Goal: Information Seeking & Learning: Learn about a topic

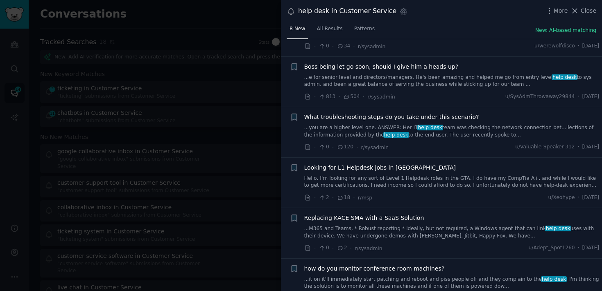
scroll to position [173, 0]
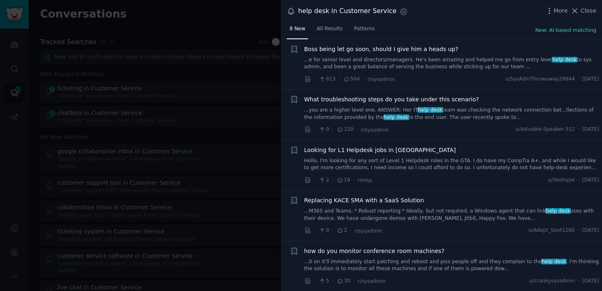
click at [246, 225] on div at bounding box center [301, 145] width 602 height 291
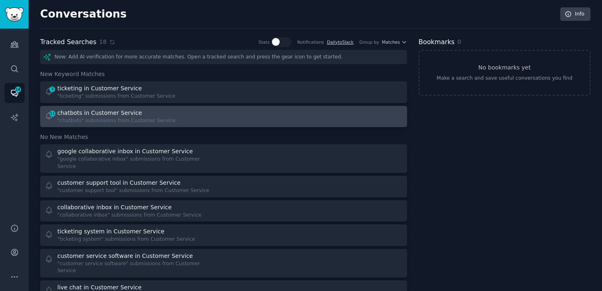
click at [243, 124] on div at bounding box center [316, 117] width 174 height 16
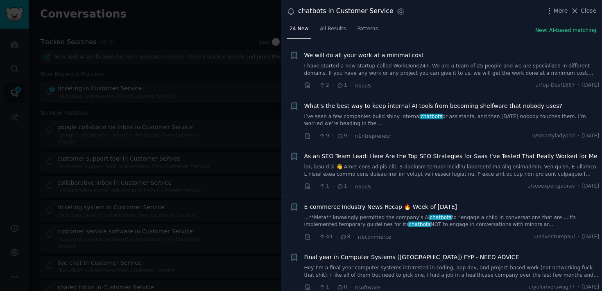
scroll to position [220, 0]
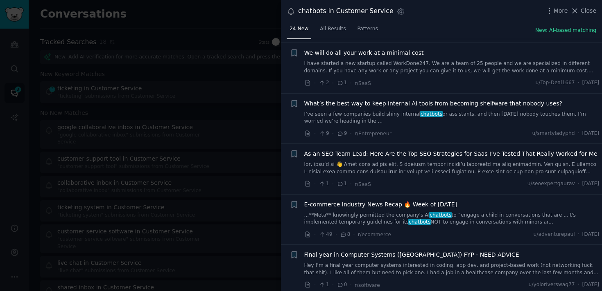
click at [449, 119] on link "I’ve seen a few companies build shiny internal chatbots or assistants, and then…" at bounding box center [451, 118] width 295 height 14
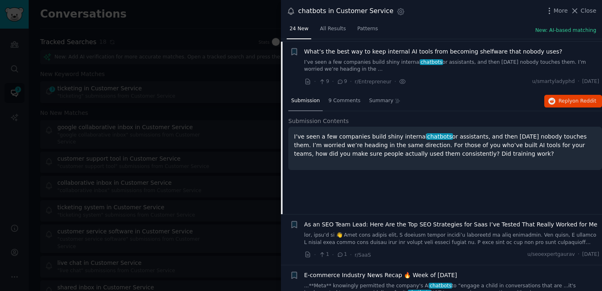
scroll to position [274, 0]
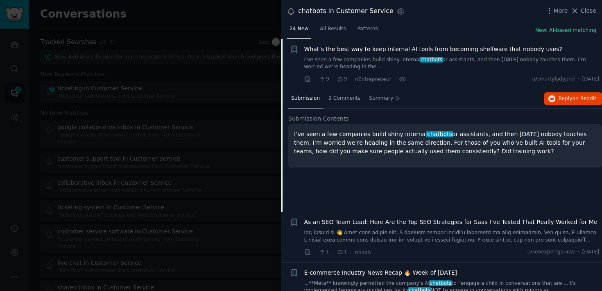
click at [541, 98] on div "Submission 9 Comments Summary Reply on Reddit" at bounding box center [444, 99] width 313 height 20
click at [552, 100] on icon "button" at bounding box center [551, 98] width 7 height 7
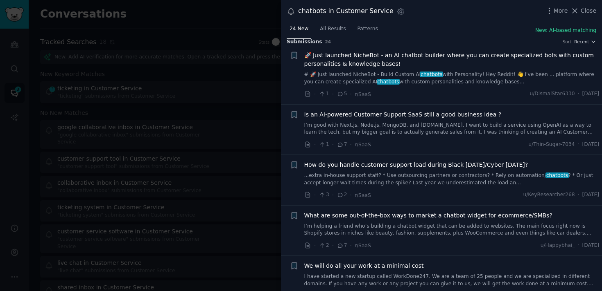
scroll to position [0, 0]
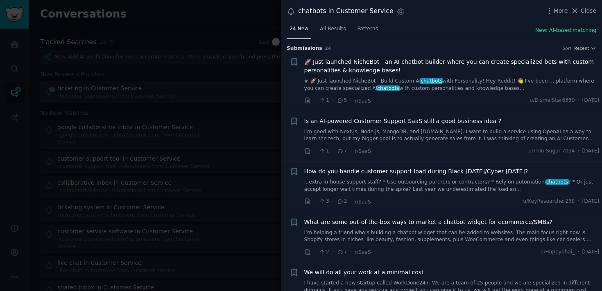
click at [379, 131] on link "I’m good with Next.js, Node.js, MongoDB, and [DOMAIN_NAME]. I want to build a s…" at bounding box center [451, 135] width 295 height 14
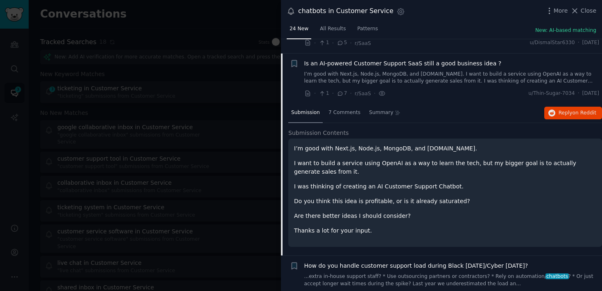
scroll to position [72, 0]
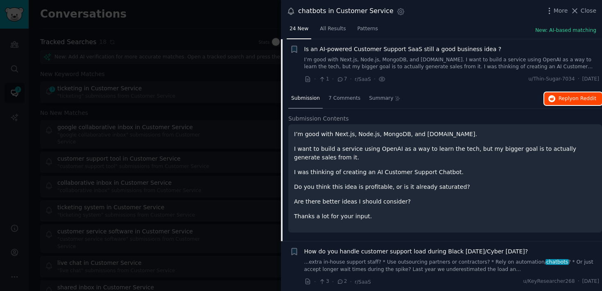
click at [562, 101] on span "Reply on Reddit" at bounding box center [577, 98] width 38 height 7
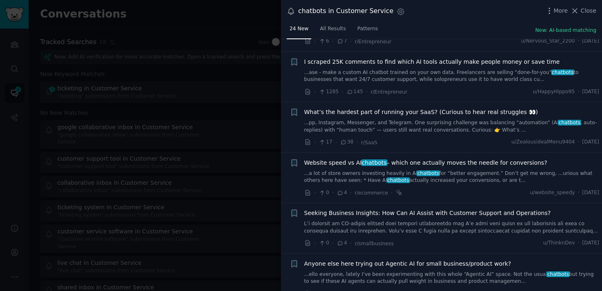
scroll to position [1168, 0]
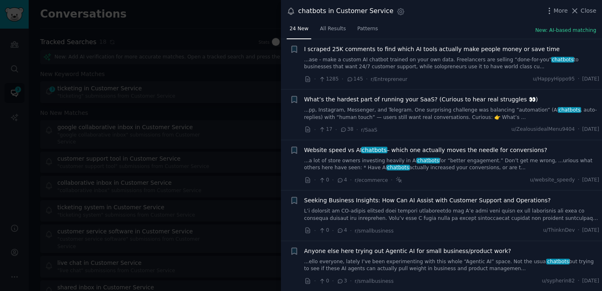
click at [409, 117] on link "...pp, Instagram, Messenger, and Telegram. One surprising challenge was balanci…" at bounding box center [451, 114] width 295 height 14
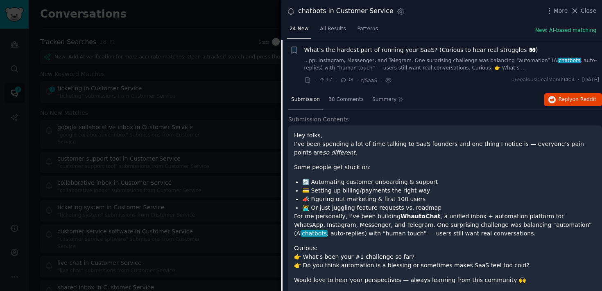
scroll to position [1066, 0]
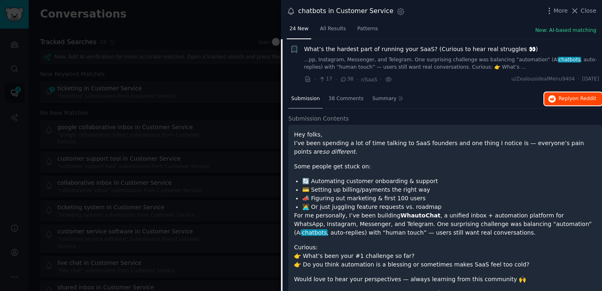
click at [548, 100] on icon "button" at bounding box center [551, 98] width 7 height 7
click at [435, 49] on span "What’s the hardest part of running your SaaS? (Curious to hear real struggles 👀)" at bounding box center [421, 49] width 234 height 9
